Goal: Entertainment & Leisure: Consume media (video, audio)

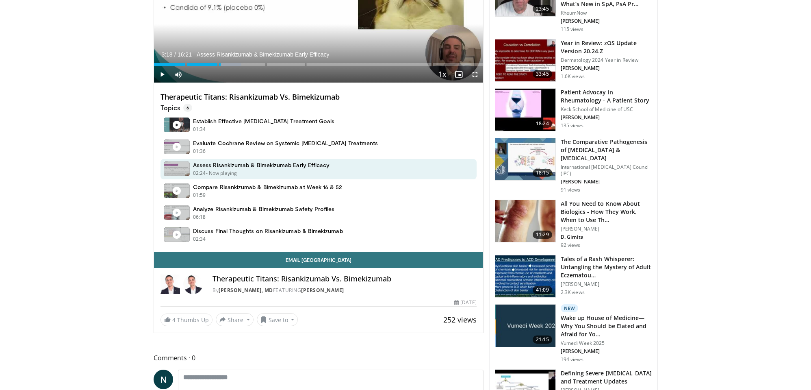
scroll to position [320, 0]
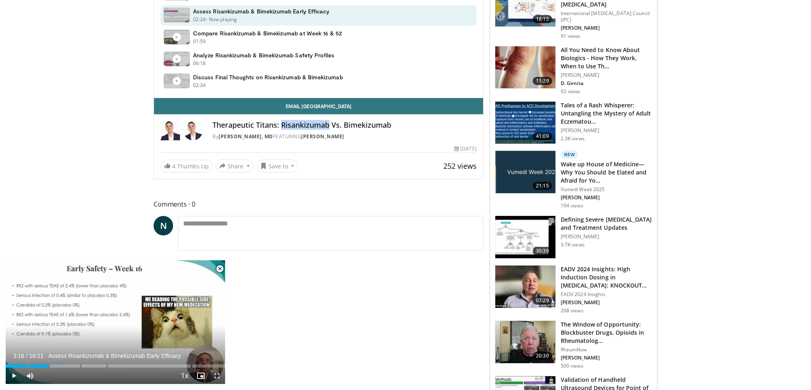
drag, startPoint x: 282, startPoint y: 124, endPoint x: 328, endPoint y: 125, distance: 46.0
click at [328, 125] on h4 "Therapeutic Titans: Risankizumab Vs. Bimekizumab" at bounding box center [345, 125] width 264 height 9
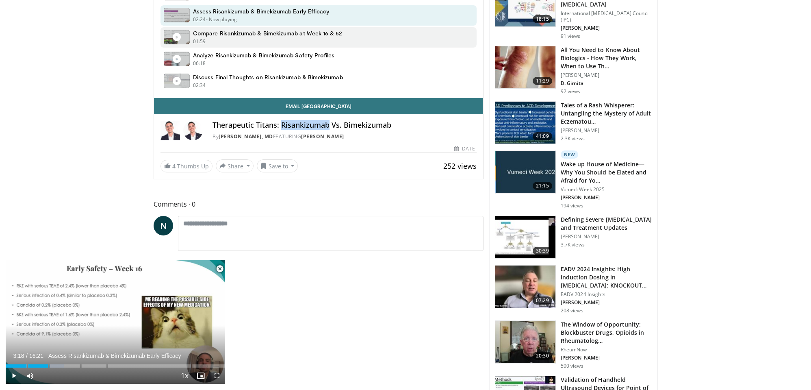
copy h4 "Risankizumab"
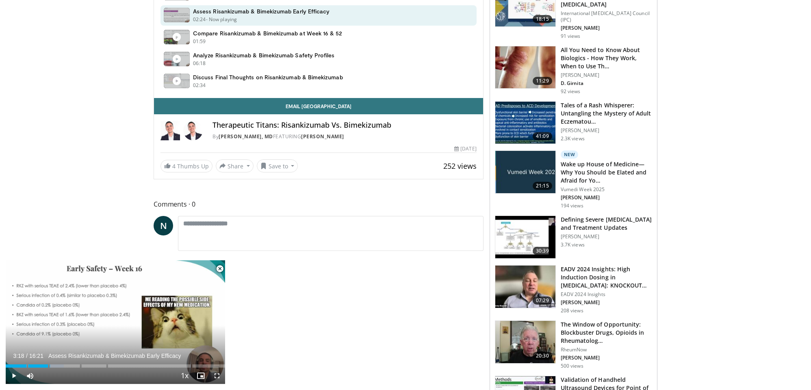
click at [121, 119] on body "Specialties Adult & Family Medicine Allergy, [MEDICAL_DATA], Immunology Anesthe…" at bounding box center [405, 339] width 811 height 1318
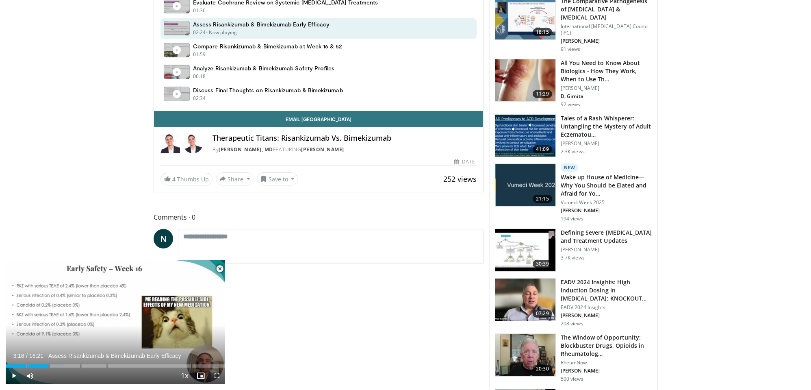
scroll to position [237, 0]
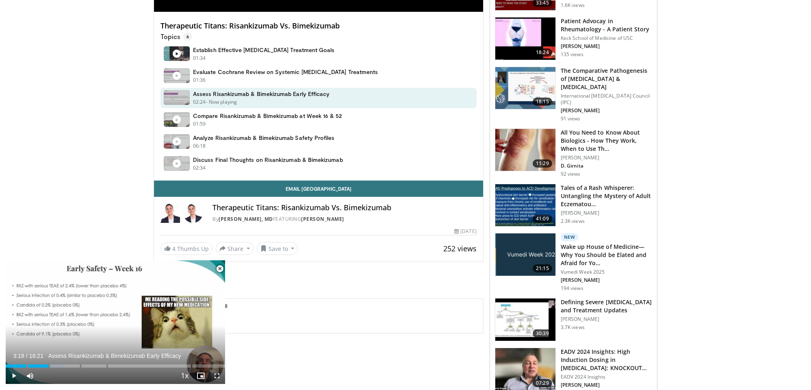
click at [218, 268] on span "Video Player" at bounding box center [220, 269] width 16 height 16
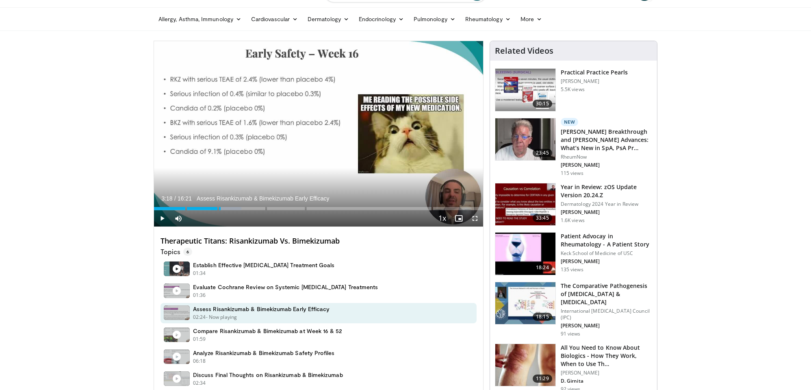
scroll to position [3, 0]
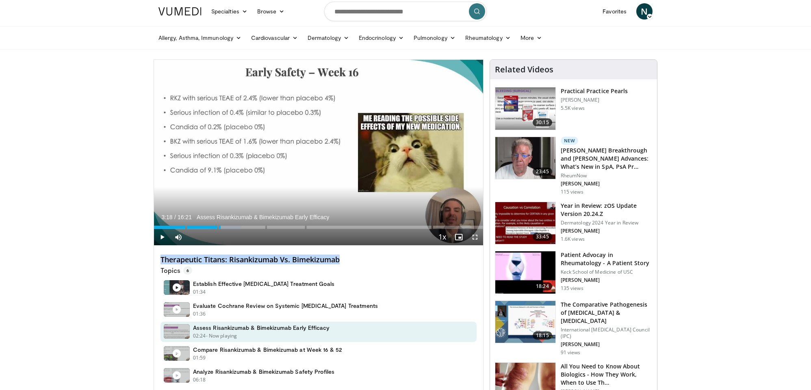
drag, startPoint x: 344, startPoint y: 261, endPoint x: 157, endPoint y: 261, distance: 187.0
click at [157, 261] on div "Therapeutic Titans: Risankizumab Vs. Bimekizumab Topics 6 Establish Effective […" at bounding box center [318, 330] width 329 height 169
copy h4 "Therapeutic Titans: Risankizumab Vs. Bimekizumab"
click at [162, 236] on span "Video Player" at bounding box center [162, 237] width 16 height 16
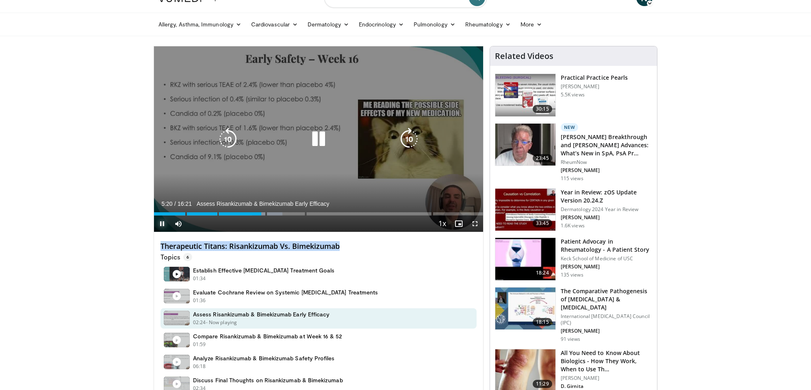
scroll to position [8, 0]
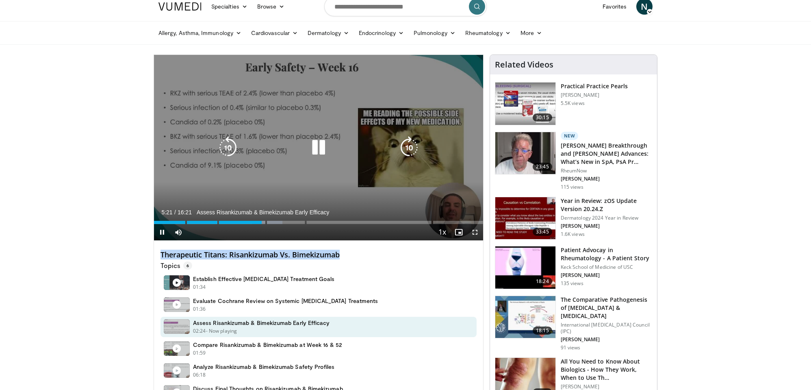
click at [318, 145] on icon "Video Player" at bounding box center [318, 147] width 23 height 23
